Goal: Obtain resource: Obtain resource

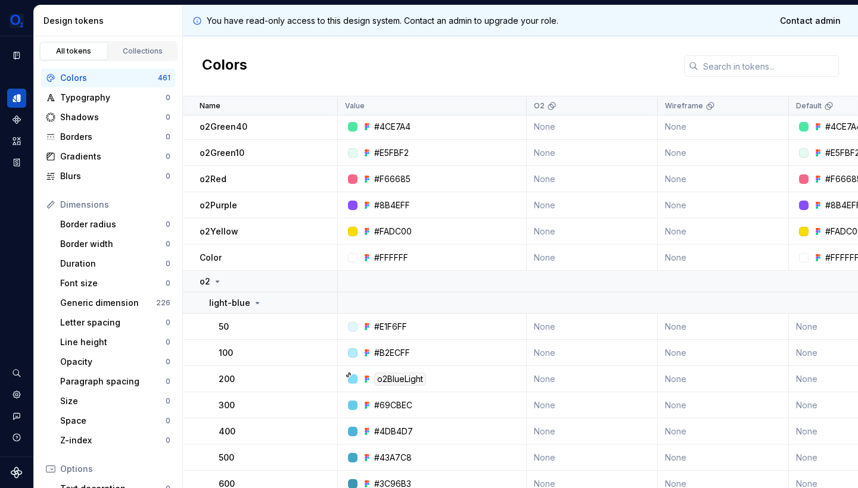
scroll to position [446, 0]
click at [521, 221] on td "#FADC00" at bounding box center [432, 233] width 189 height 26
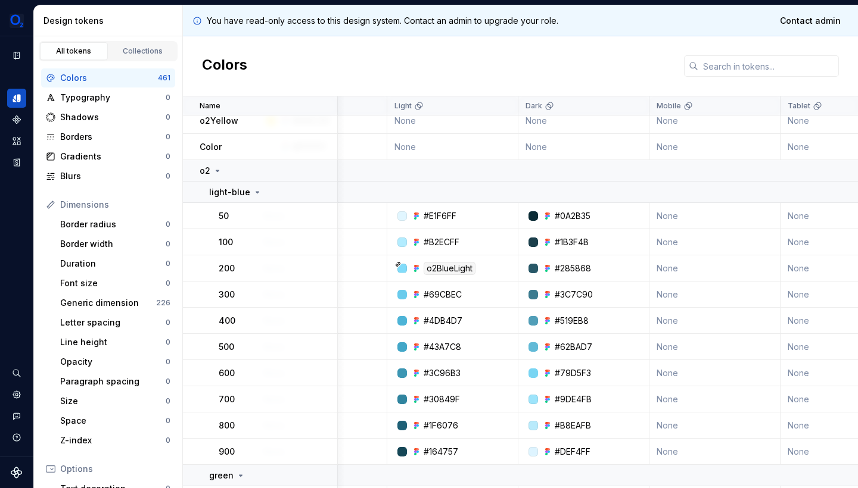
scroll to position [558, 534]
click at [565, 266] on div "#285868" at bounding box center [571, 269] width 36 height 12
copy div "285868"
click at [578, 292] on div "#3C7C90" at bounding box center [572, 295] width 38 height 12
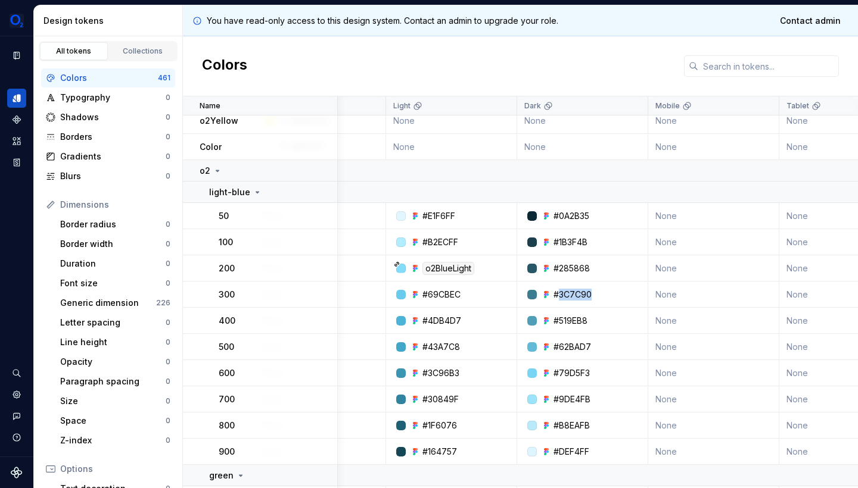
click at [578, 292] on div "#3C7C90" at bounding box center [572, 295] width 38 height 12
copy div "3C7C90"
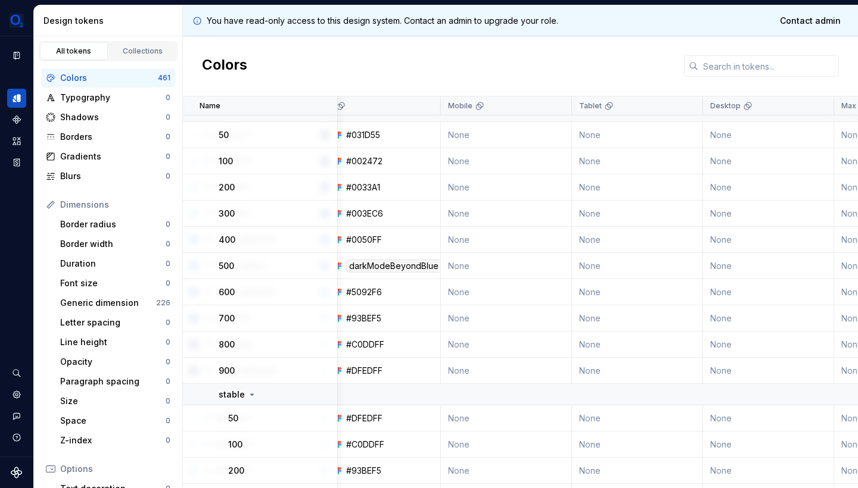
scroll to position [1821, 734]
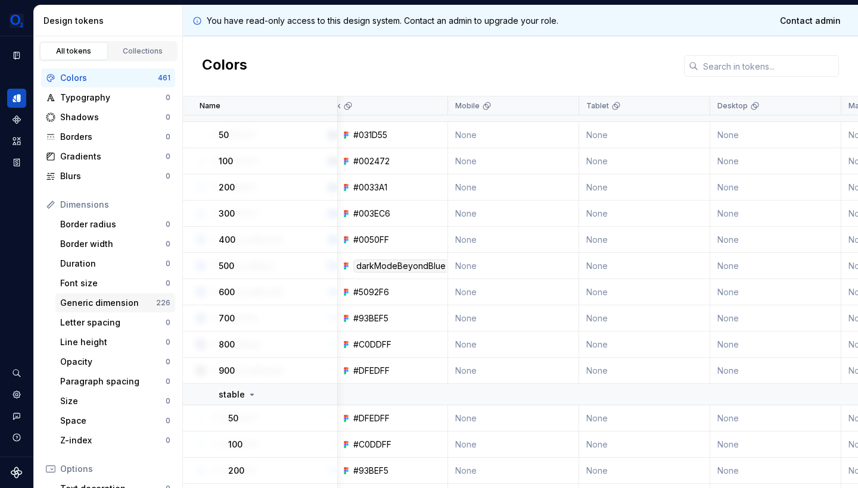
click at [99, 300] on div "Generic dimension" at bounding box center [108, 303] width 96 height 12
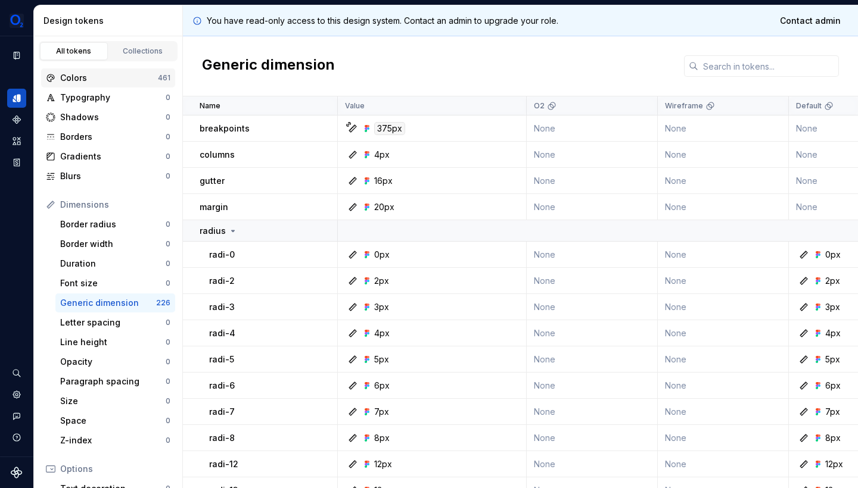
click at [111, 81] on div "Colors" at bounding box center [109, 78] width 98 height 12
